Goal: Information Seeking & Learning: Learn about a topic

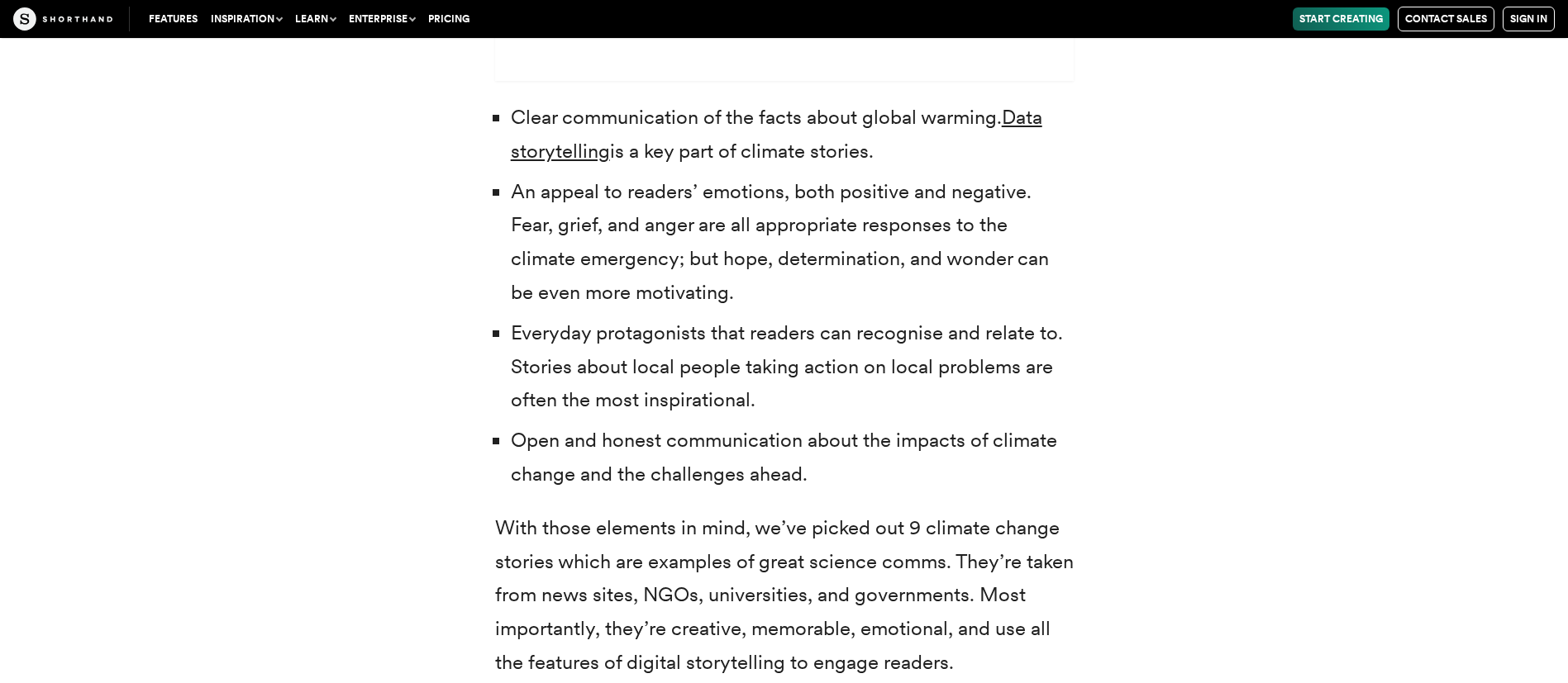
scroll to position [5456, 0]
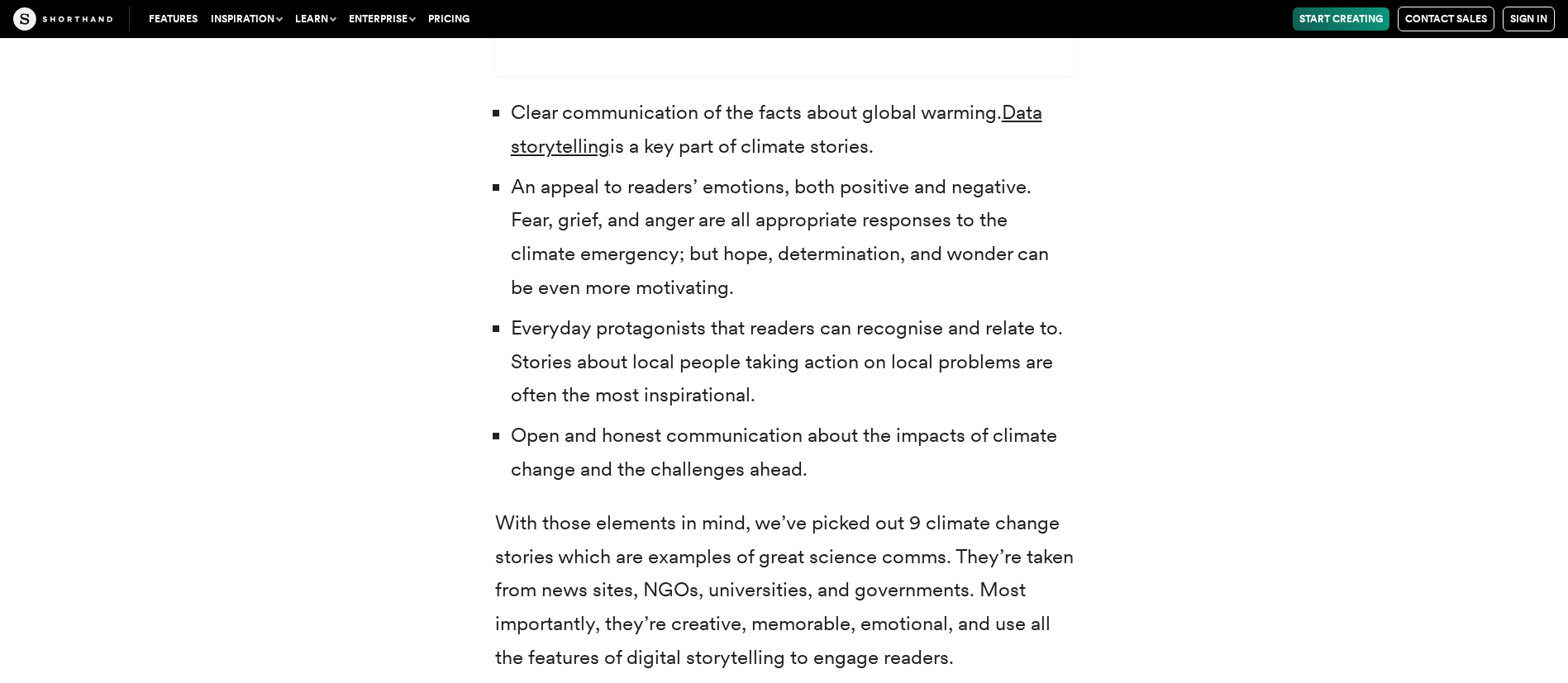
drag, startPoint x: 514, startPoint y: 110, endPoint x: 956, endPoint y: 466, distance: 567.5
click at [956, 466] on ul "Clear communication of the facts about global warming. Data storytelling is a k…" at bounding box center [784, 291] width 578 height 390
copy ul "Clear communication of the facts about global warming. Data storytelling is a k…"
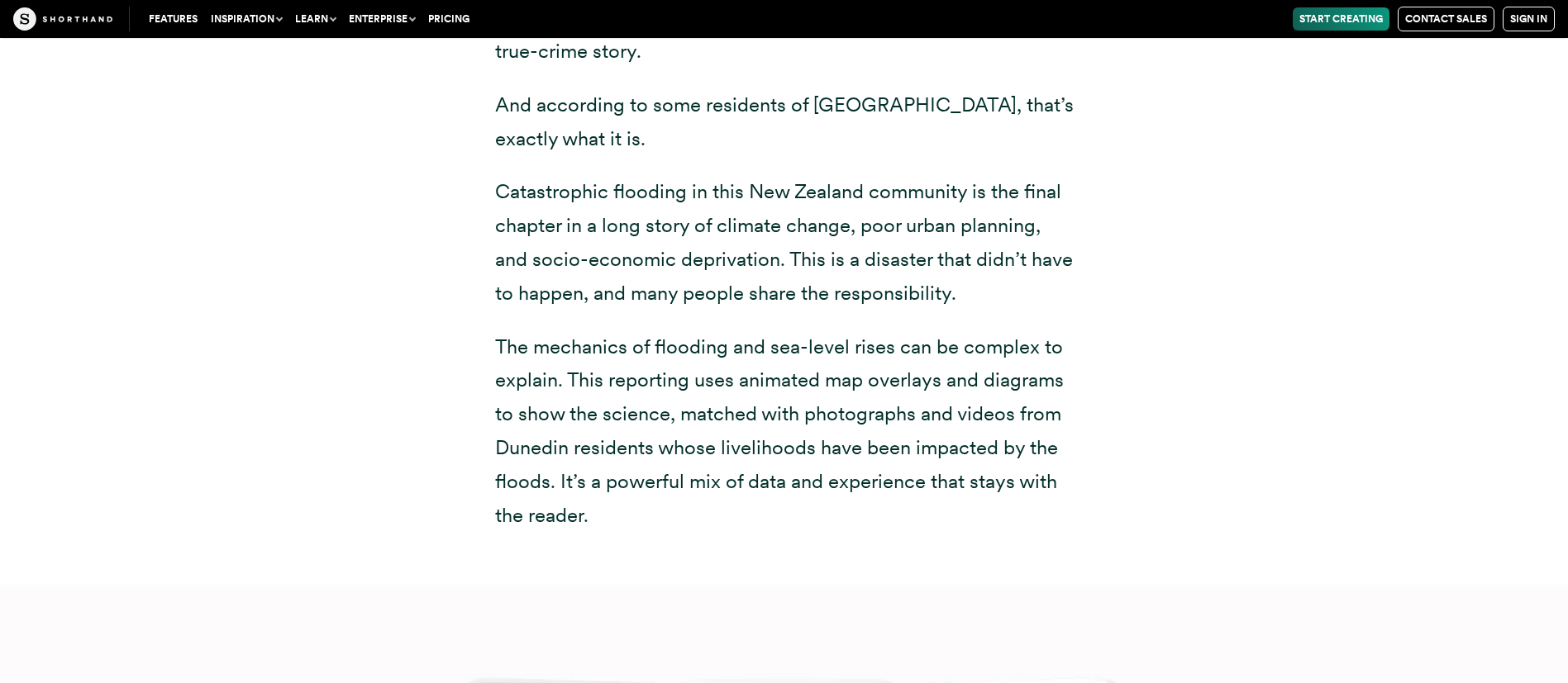
scroll to position [6697, 0]
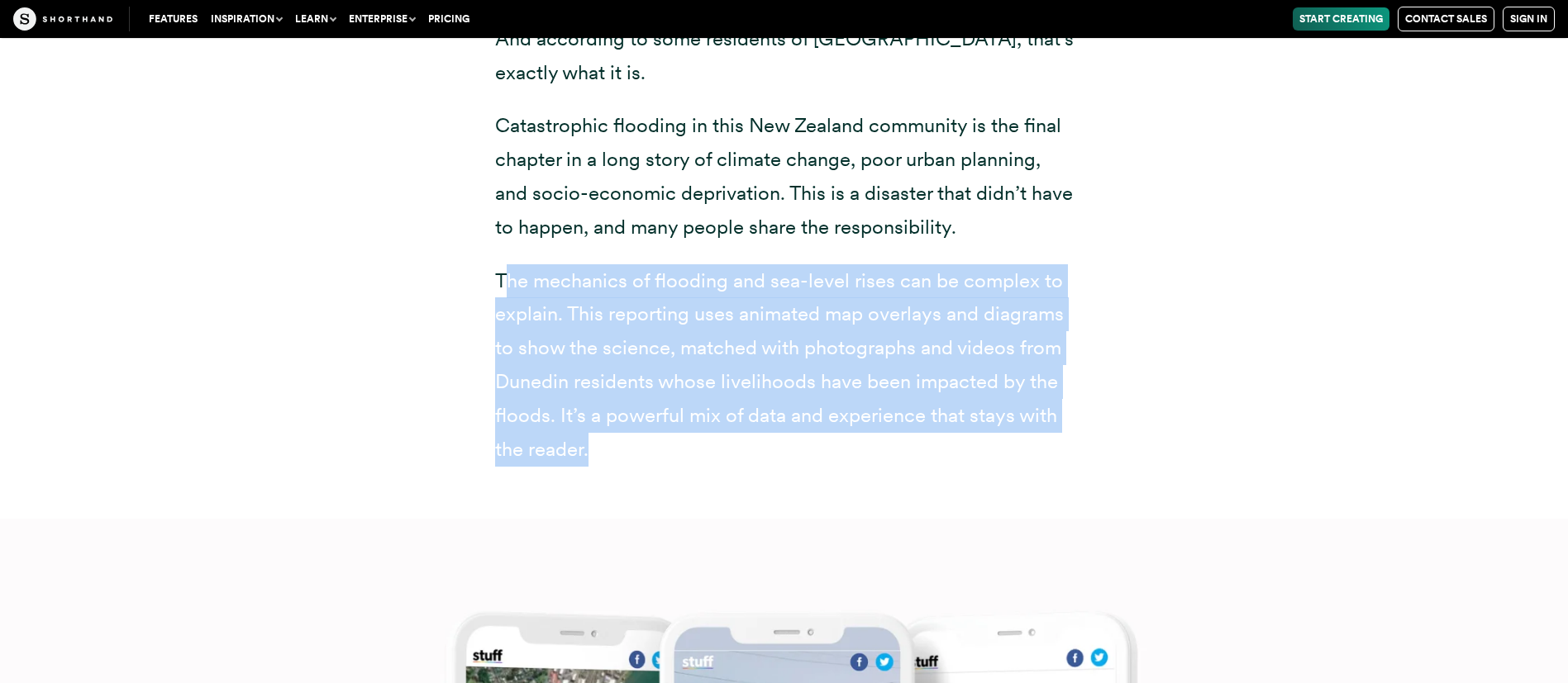
drag, startPoint x: 501, startPoint y: 275, endPoint x: 1023, endPoint y: 497, distance: 567.2
click at [1023, 497] on div "Down under: the community most-exposed to sea-level rise is also one of the poo…" at bounding box center [784, 166] width 578 height 704
copy div "he mechanics of flooding and sea-level rises can be complex to explain. This re…"
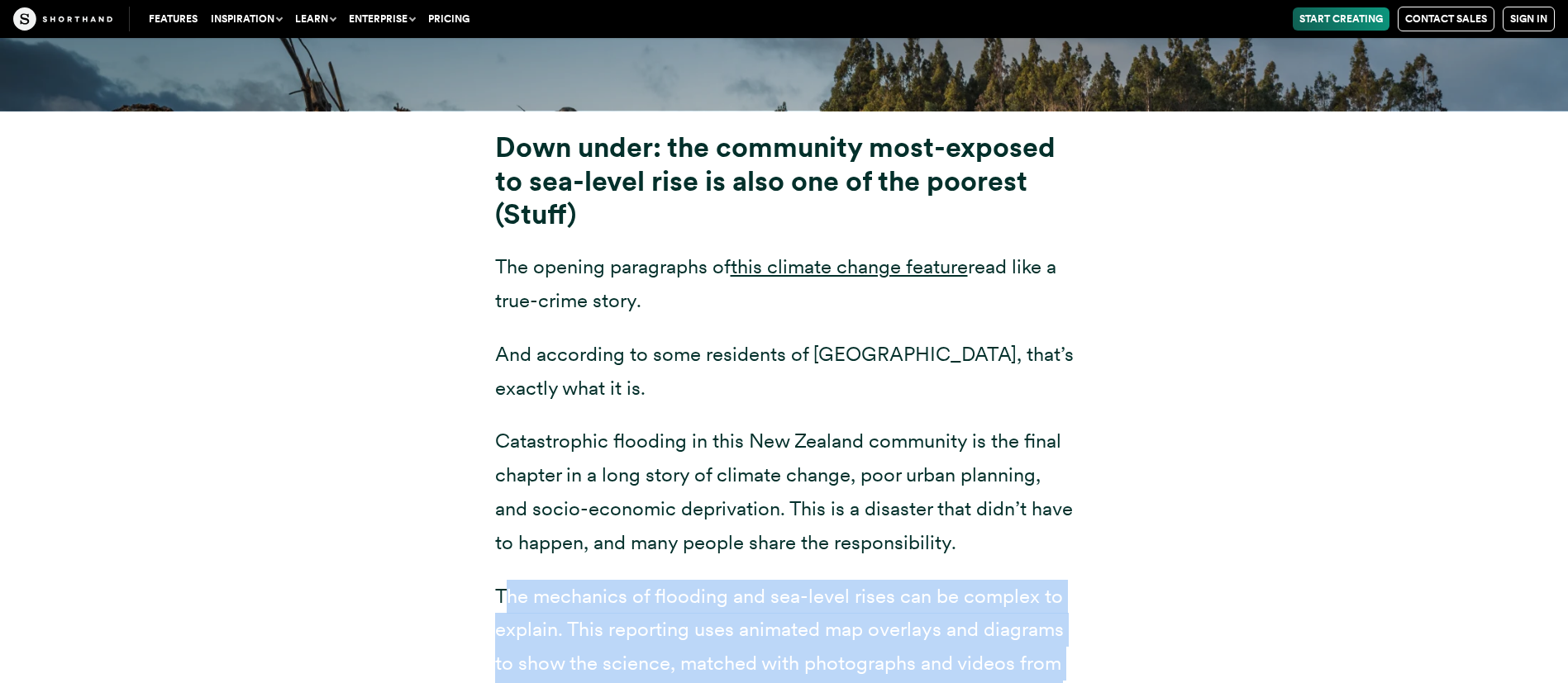
scroll to position [6413, 0]
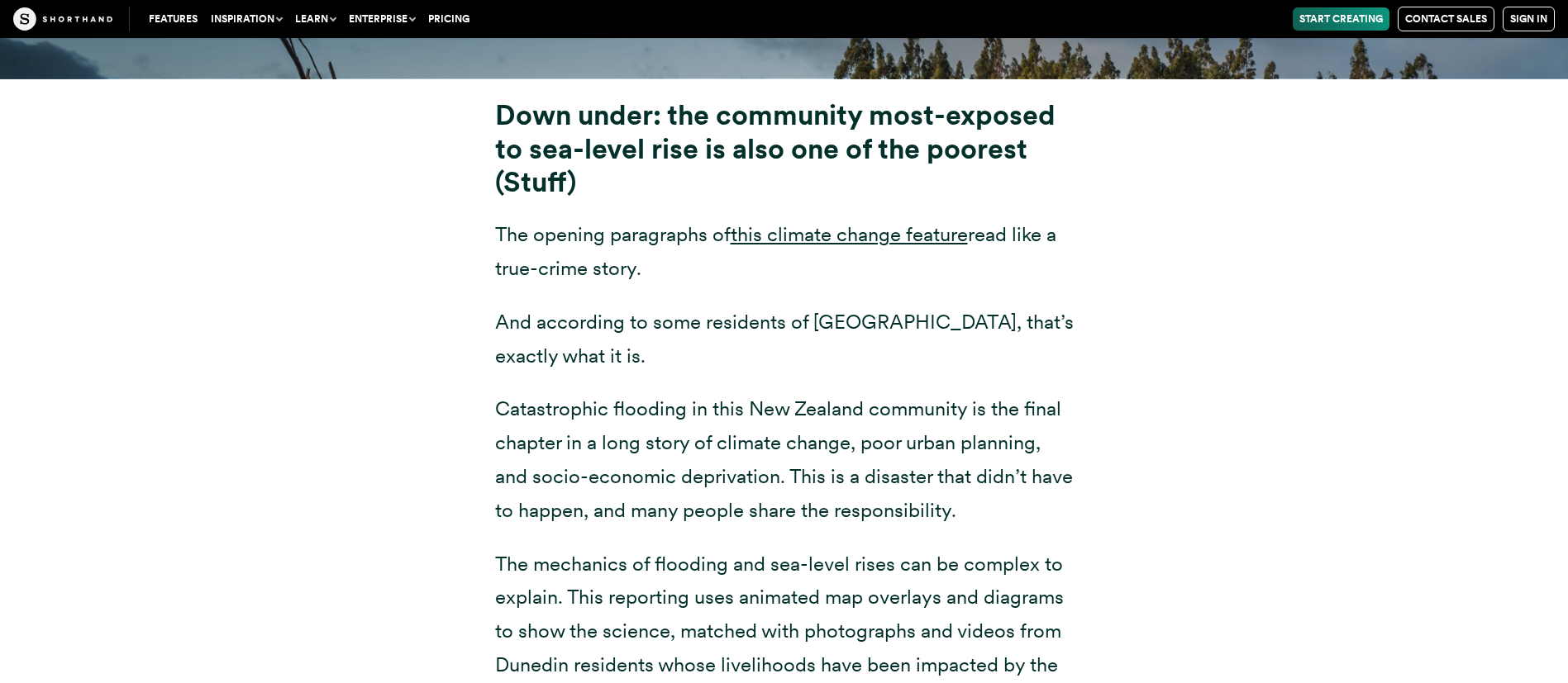
click at [495, 399] on p "Catastrophic flooding in this New Zealand community is the final chapter in a l…" at bounding box center [784, 459] width 578 height 135
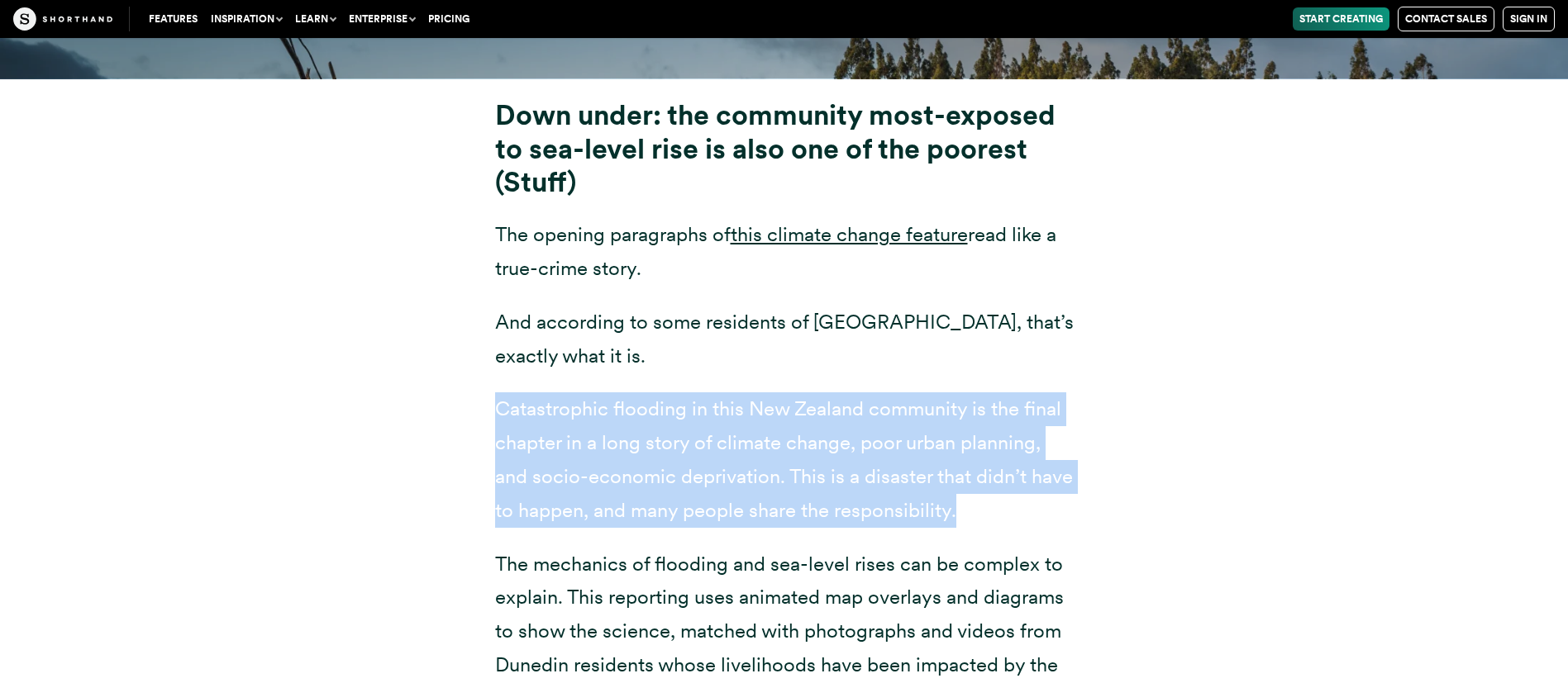
drag, startPoint x: 495, startPoint y: 412, endPoint x: 1083, endPoint y: 505, distance: 595.3
click at [1083, 505] on div "Down under: the community most-exposed to sea-level rise is also one of the poo…" at bounding box center [784, 450] width 645 height 704
copy p "Catastrophic flooding in this New Zealand community is the final chapter in a l…"
